Goal: Navigation & Orientation: Understand site structure

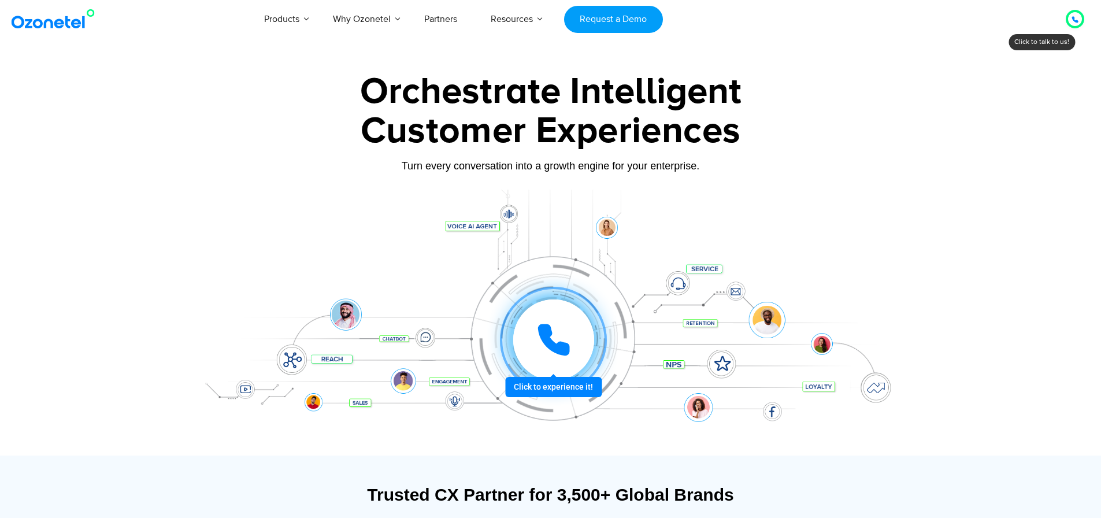
click at [1068, 22] on div at bounding box center [1075, 19] width 14 height 14
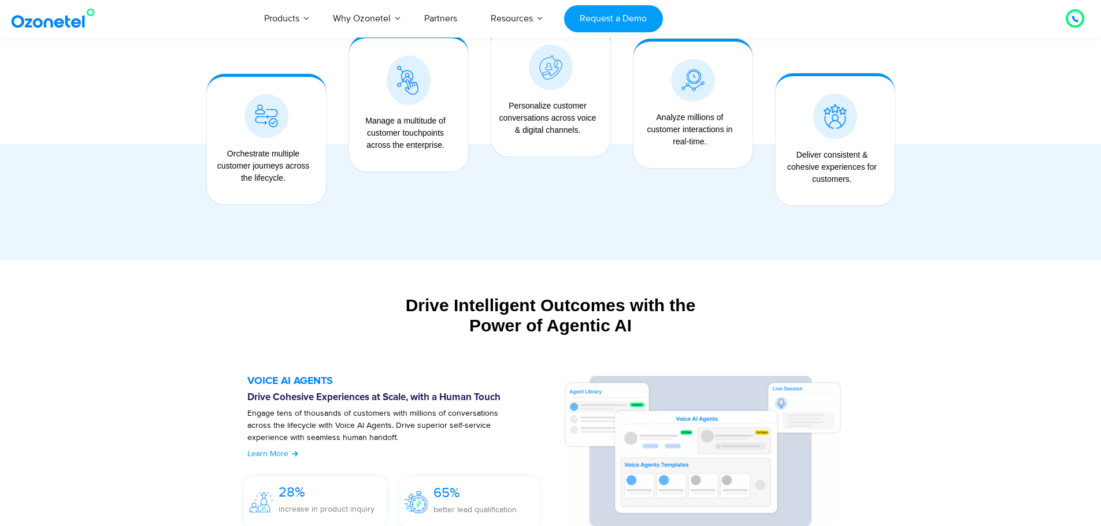
scroll to position [1001, 0]
click at [1073, 24] on div at bounding box center [1074, 19] width 7 height 14
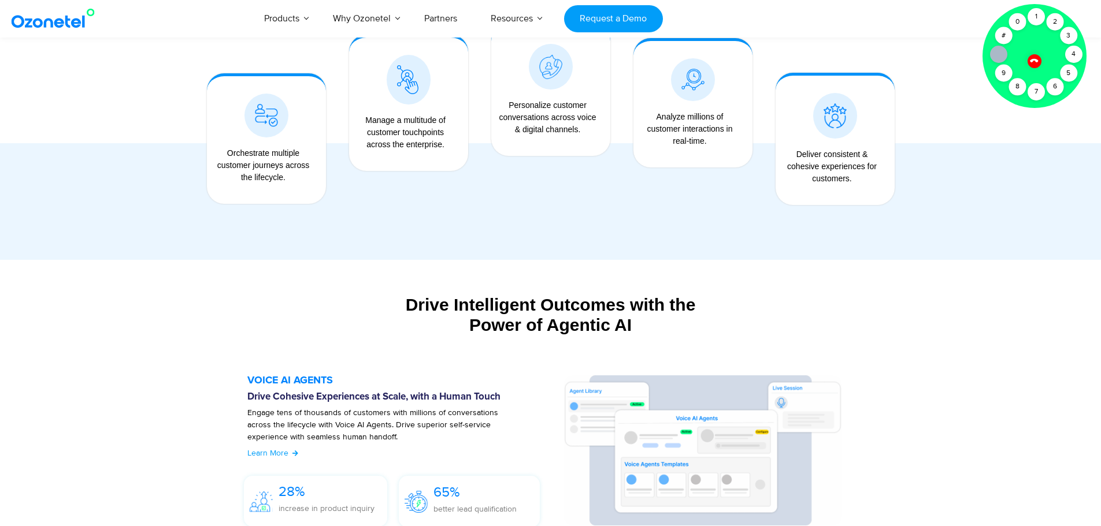
click at [1033, 54] on div at bounding box center [1034, 61] width 20 height 20
